Goal: Task Accomplishment & Management: Complete application form

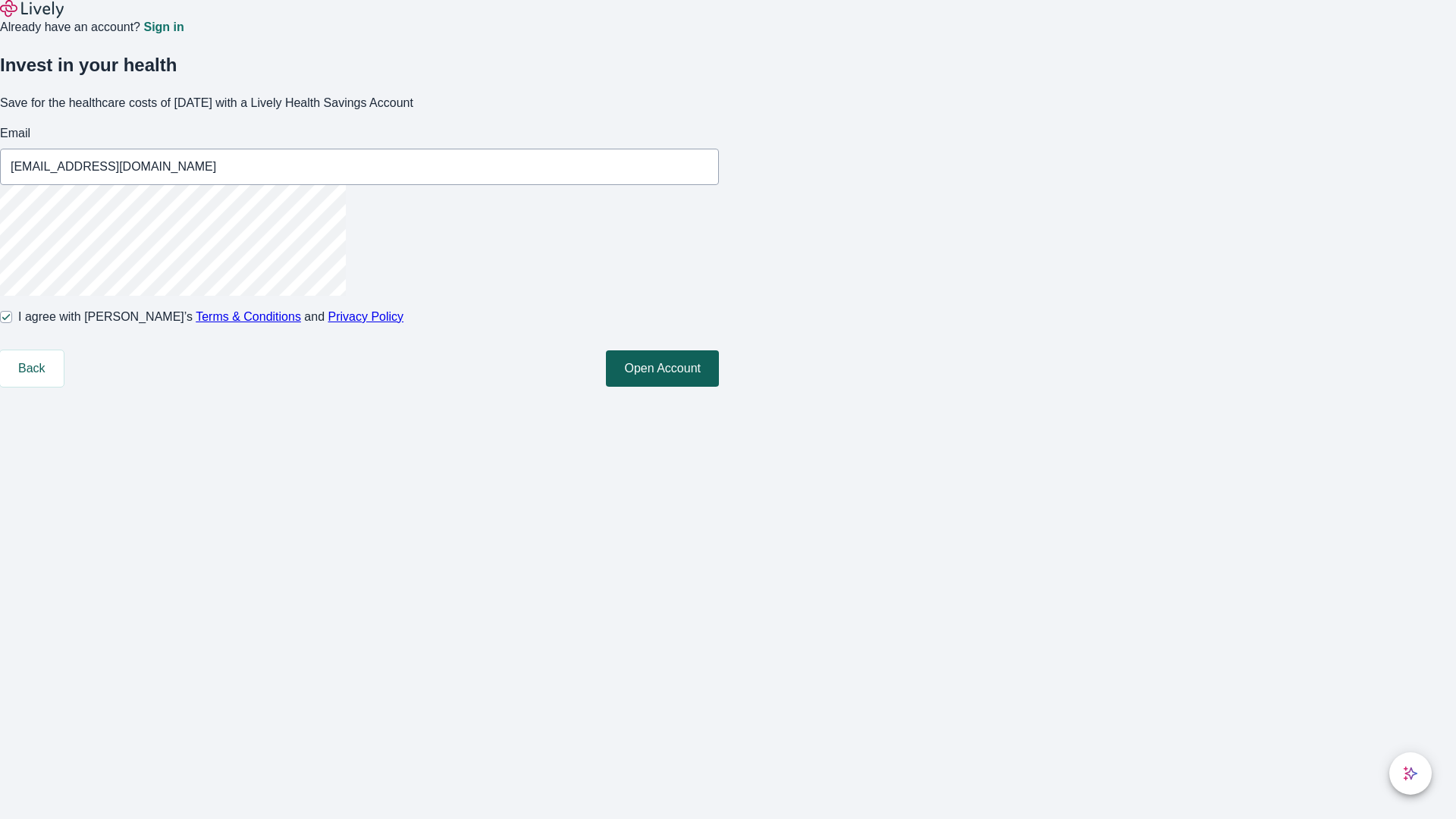
click at [719, 387] on button "Open Account" at bounding box center [663, 369] width 113 height 37
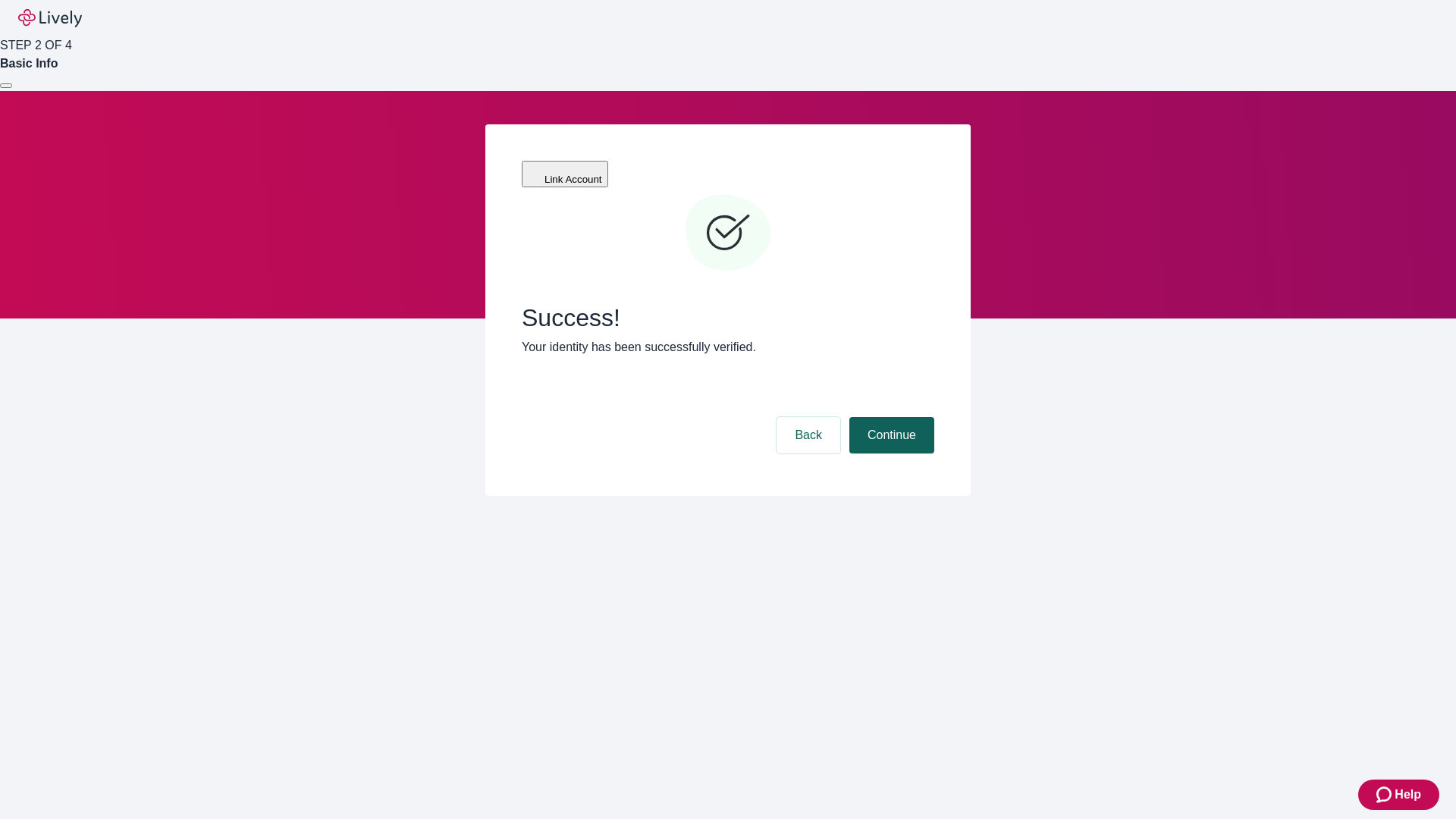
click at [890, 417] on button "Continue" at bounding box center [891, 436] width 85 height 37
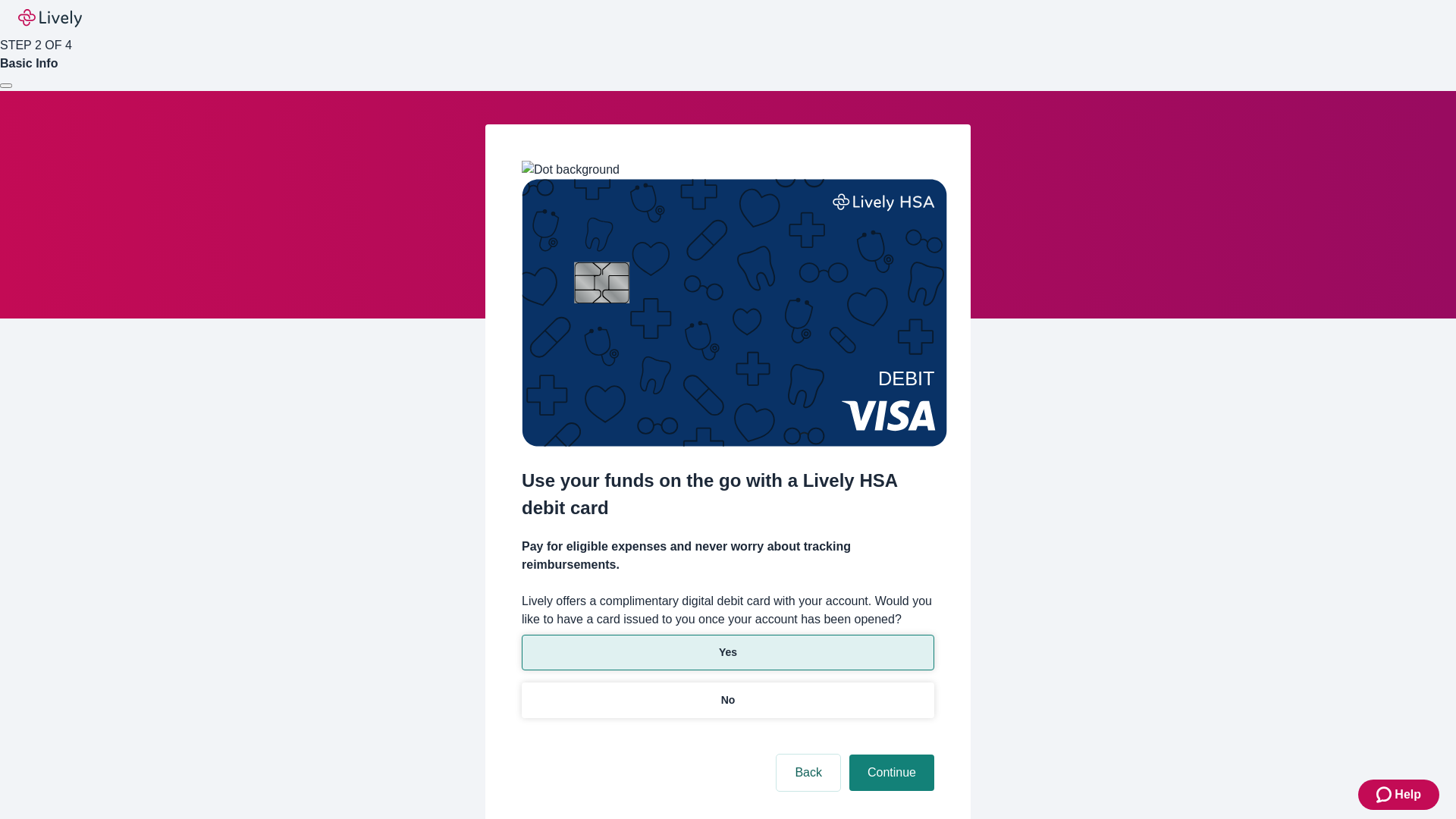
click at [728, 644] on p "Yes" at bounding box center [728, 652] width 18 height 16
click at [890, 755] on button "Continue" at bounding box center [891, 773] width 85 height 37
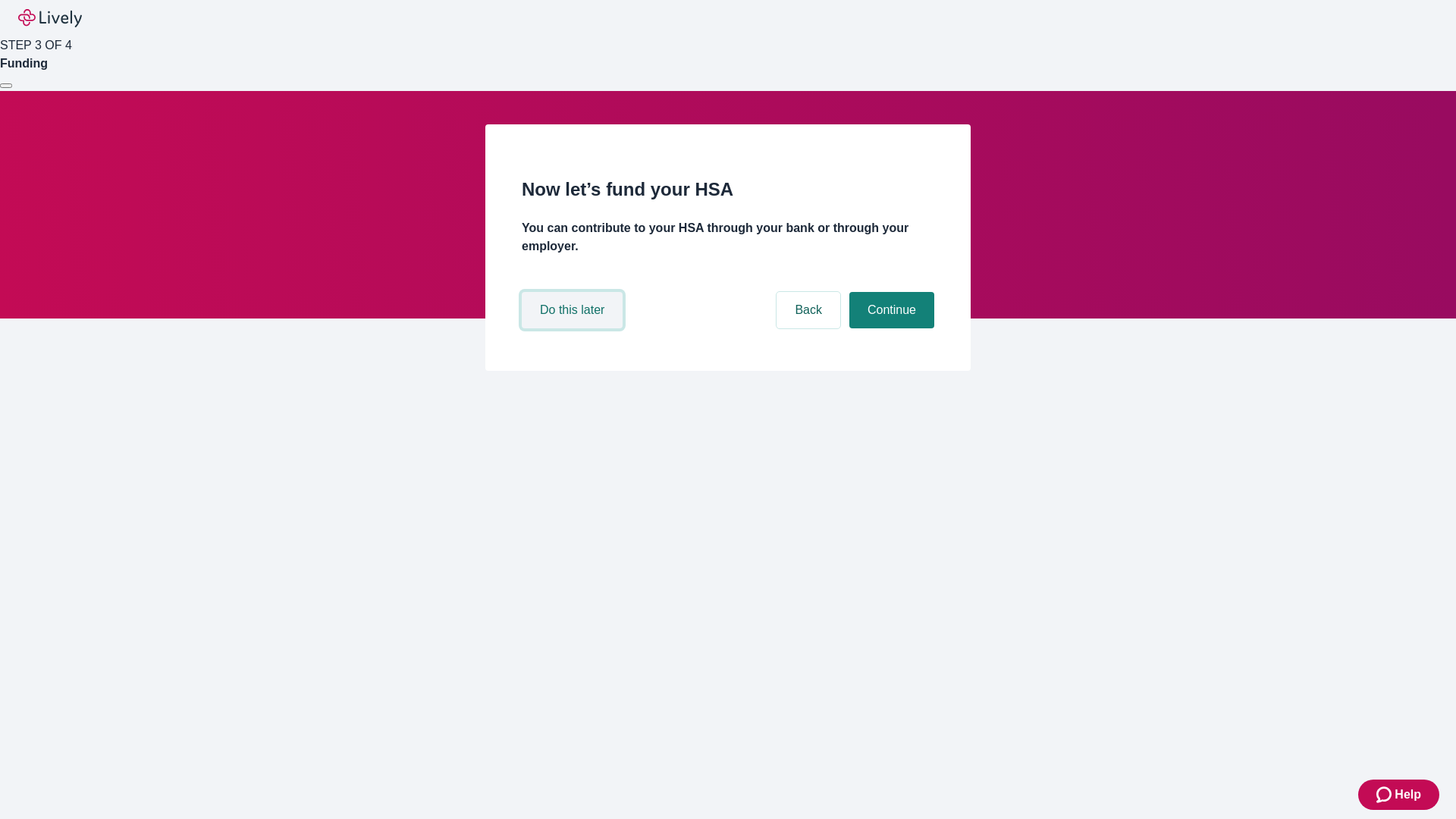
click at [574, 328] on button "Do this later" at bounding box center [572, 311] width 101 height 37
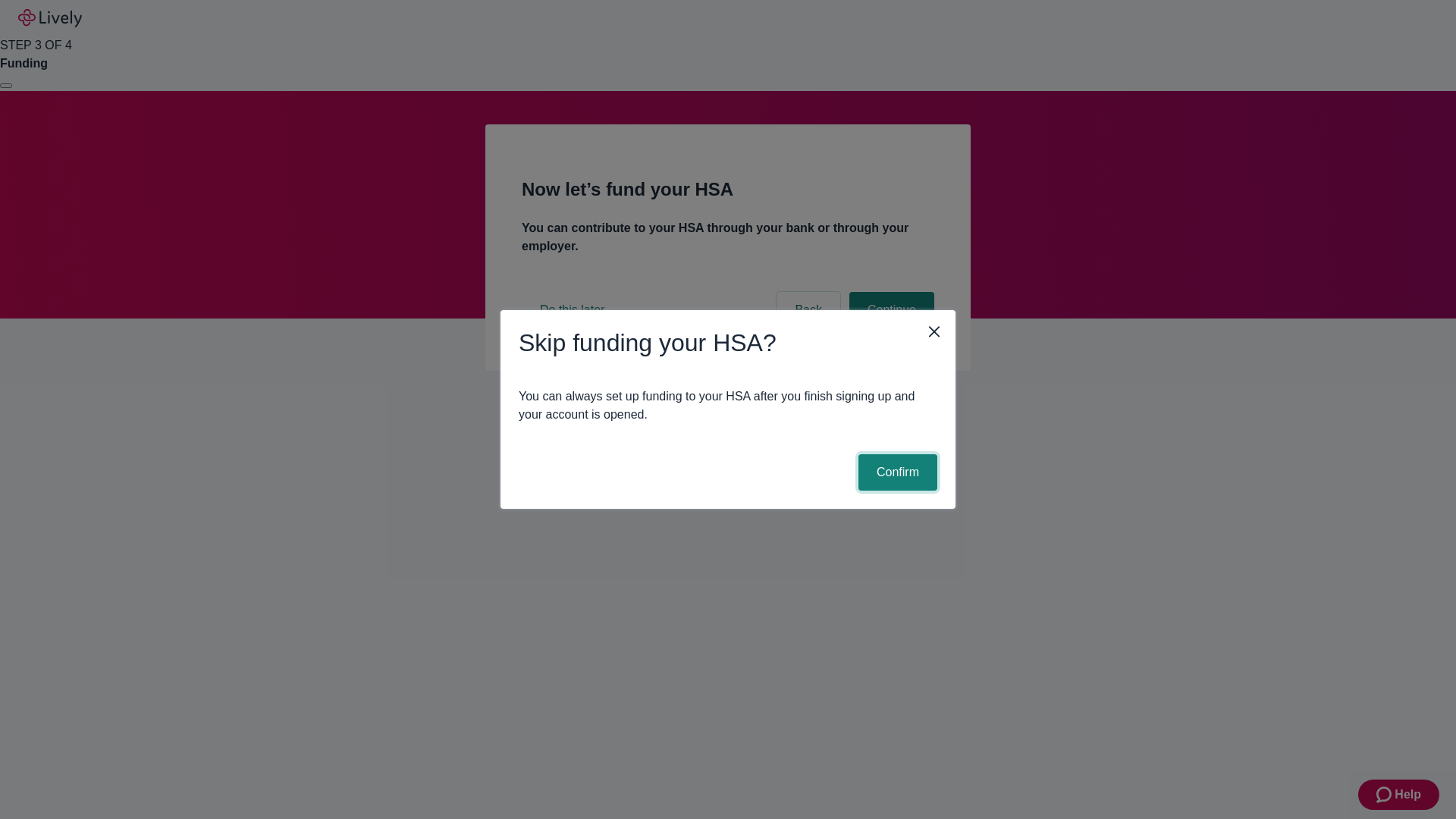
click at [896, 472] on button "Confirm" at bounding box center [897, 473] width 79 height 37
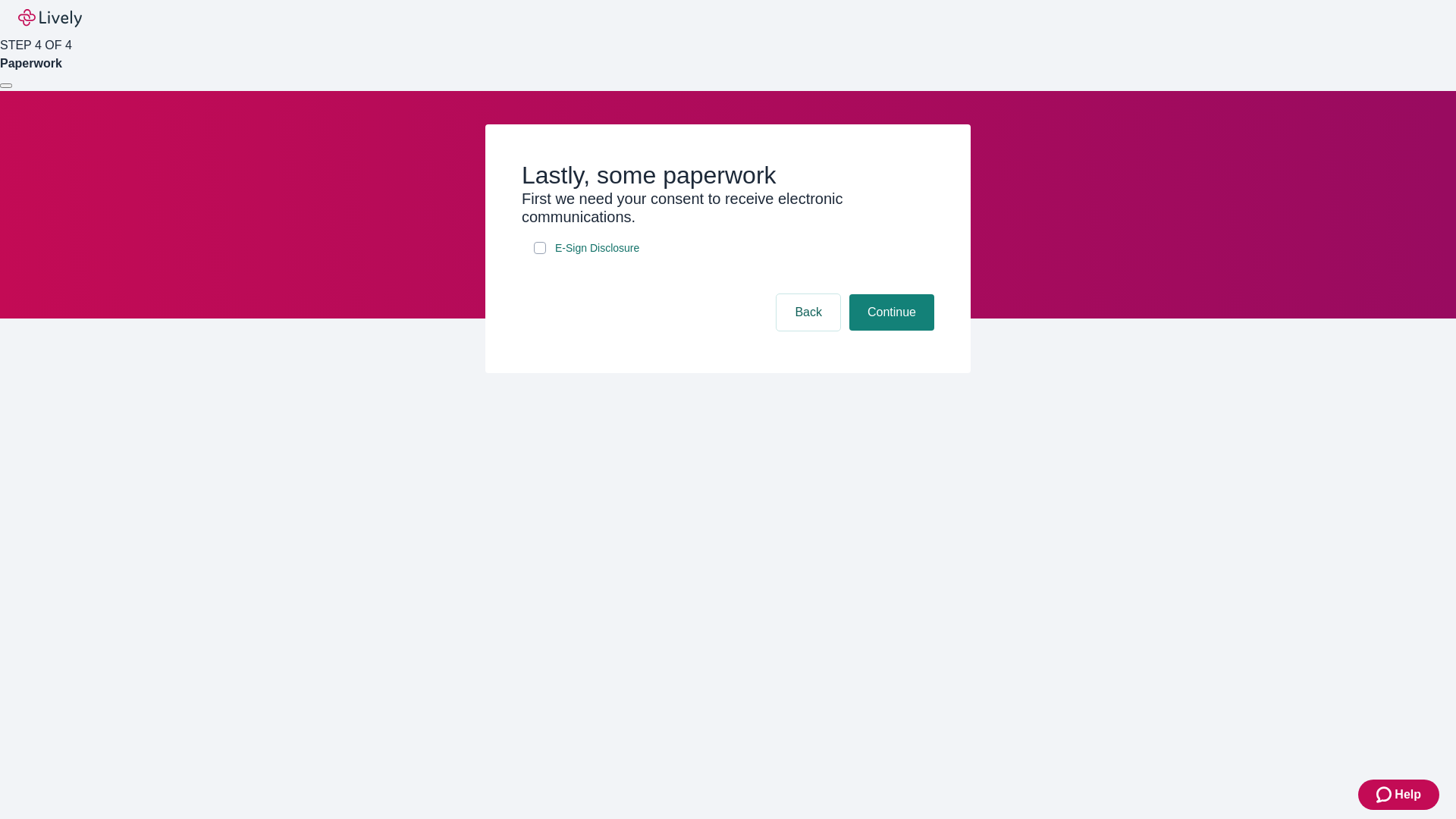
click at [540, 254] on input "E-Sign Disclosure" at bounding box center [540, 248] width 12 height 12
checkbox input "true"
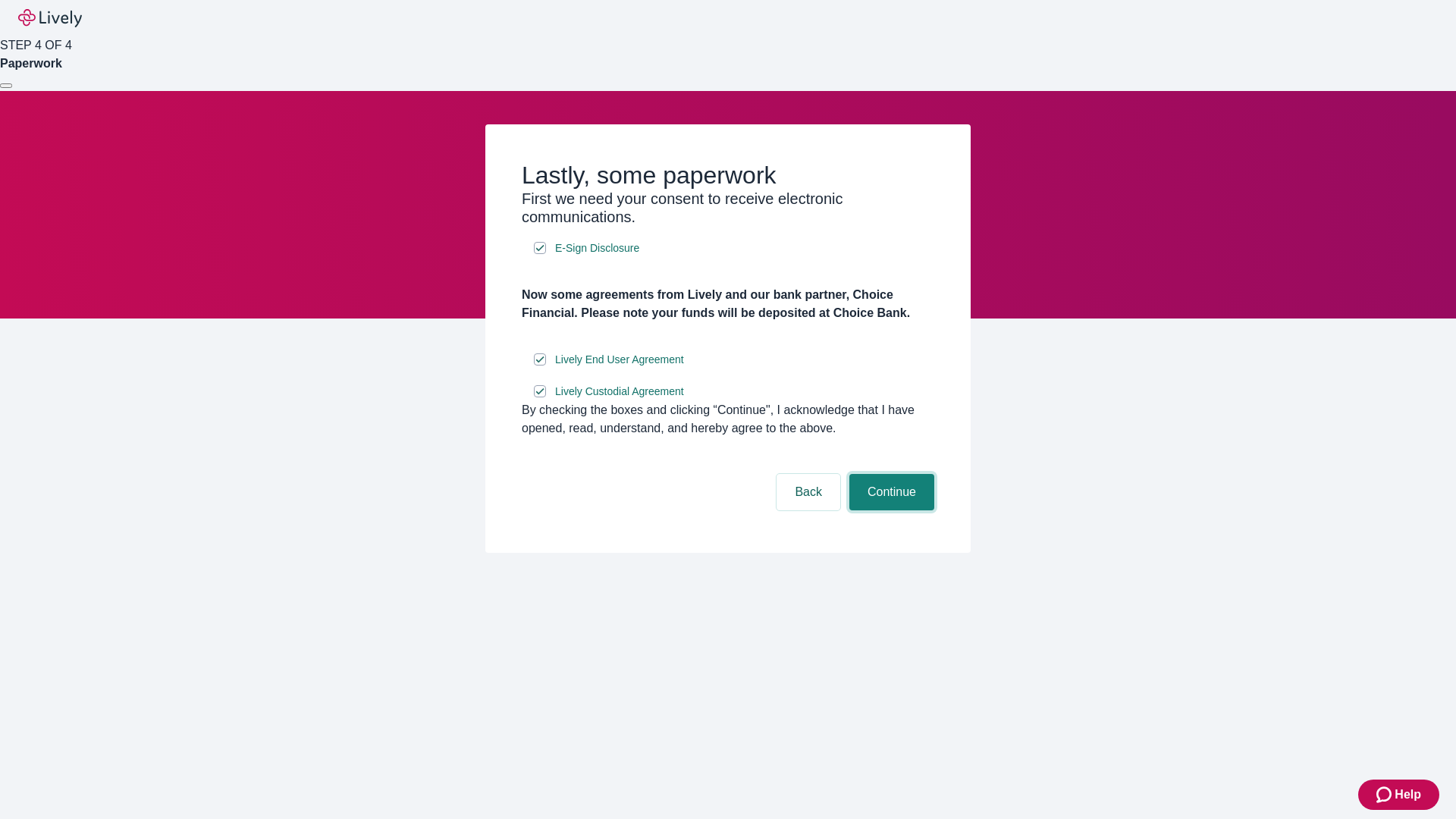
click at [890, 511] on button "Continue" at bounding box center [891, 492] width 85 height 37
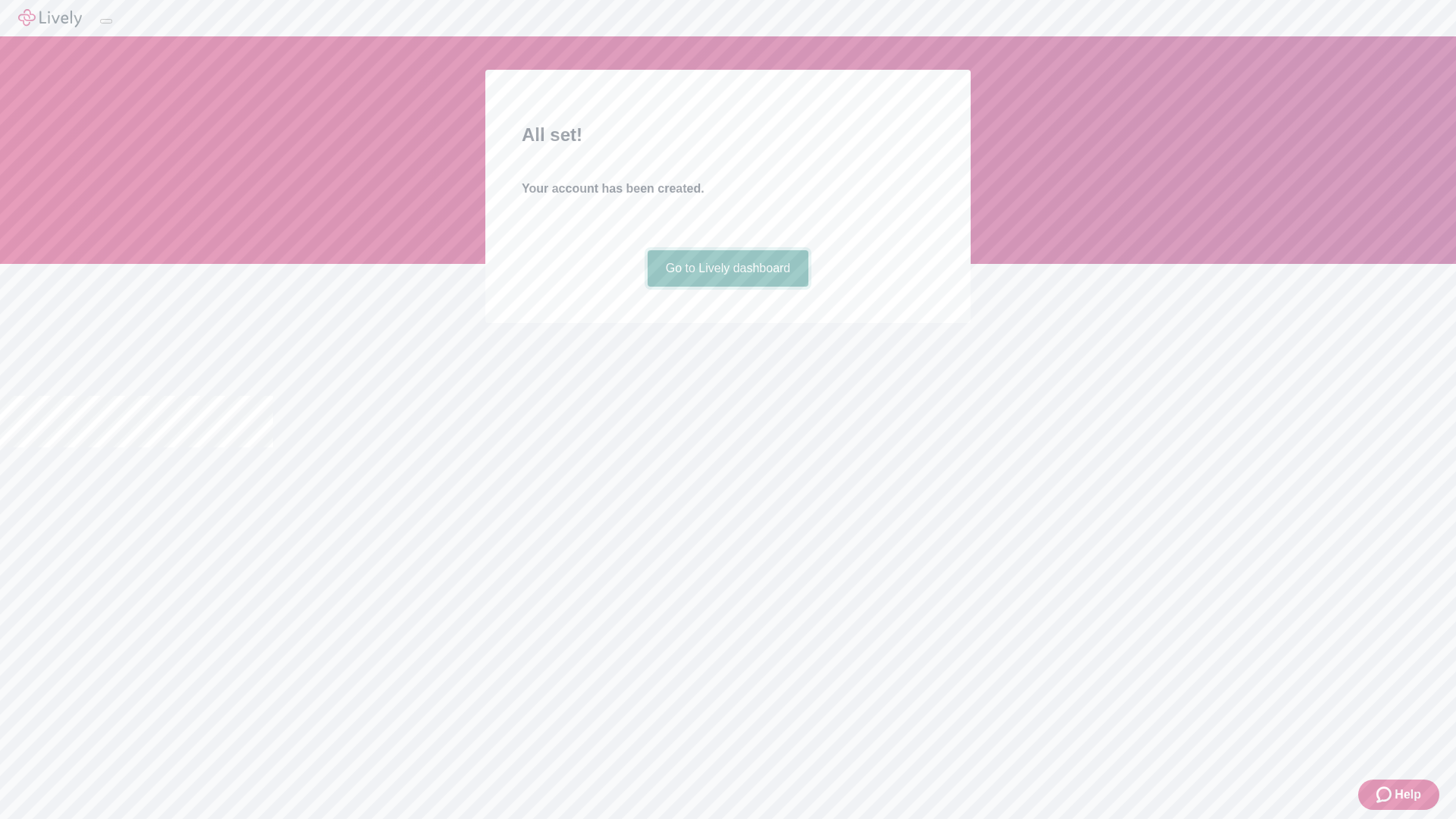
click at [728, 287] on link "Go to Lively dashboard" at bounding box center [728, 269] width 161 height 37
